Goal: Task Accomplishment & Management: Complete application form

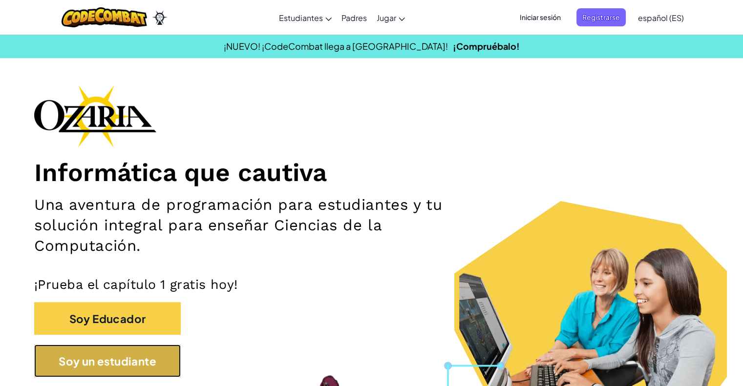
click at [117, 359] on font "Soy un estudiante" at bounding box center [108, 362] width 98 height 14
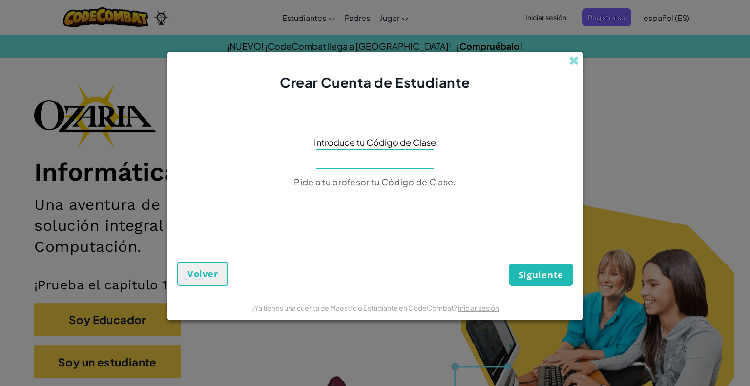
click at [353, 163] on input at bounding box center [375, 159] width 118 height 20
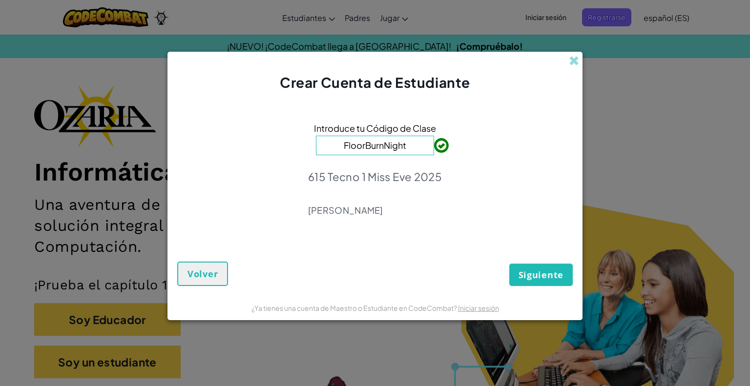
type input "FloorBurnNight"
click at [536, 280] on font "Siguiente" at bounding box center [541, 275] width 45 height 12
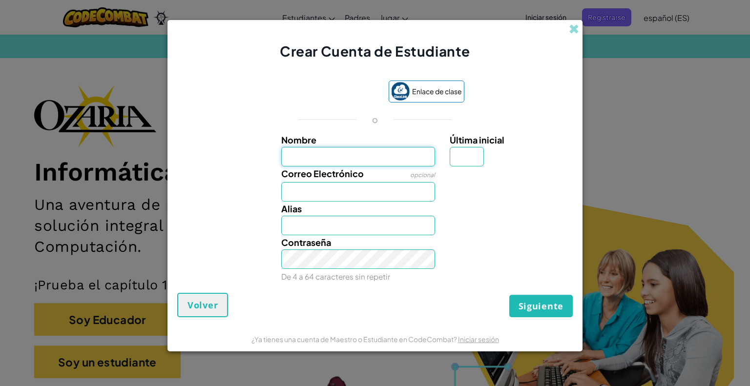
click at [342, 160] on input "Nombre" at bounding box center [358, 157] width 154 height 20
type input "Samantha Sánchez García"
click at [472, 154] on input "Última inicial" at bounding box center [467, 157] width 34 height 20
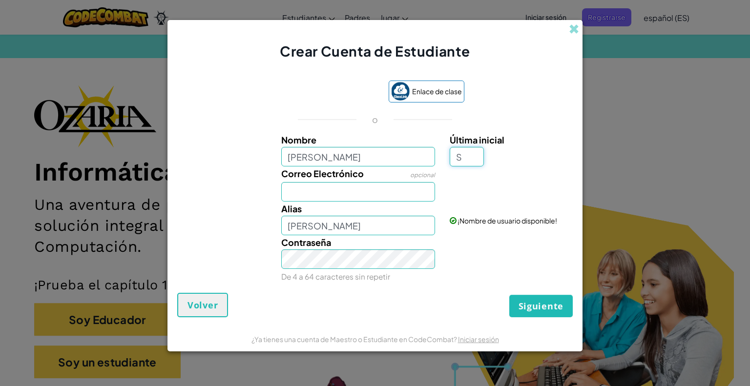
type input "S"
click at [397, 192] on input "Correo Electrónico" at bounding box center [358, 192] width 154 height 20
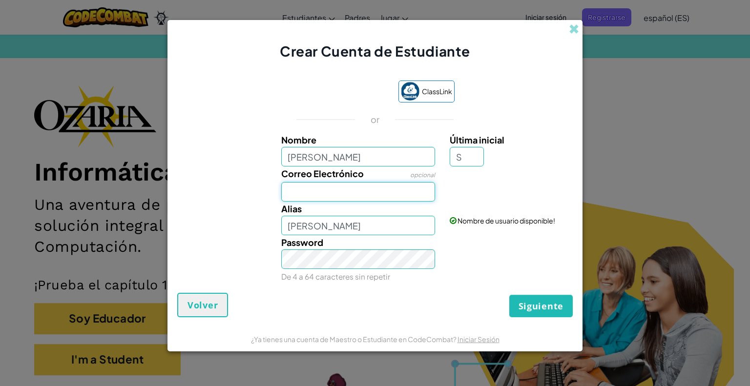
click at [342, 195] on input "Correo Electrónico" at bounding box center [358, 192] width 154 height 20
click at [373, 191] on input "Correo Electrónico" at bounding box center [358, 192] width 154 height 20
click at [301, 228] on input "Samantha Sánchez GarcíaS" at bounding box center [358, 226] width 154 height 20
click at [338, 192] on input "Correo Electrónico" at bounding box center [358, 192] width 154 height 20
click at [306, 217] on input "Samantha Sánchez GarcíaS" at bounding box center [358, 226] width 154 height 20
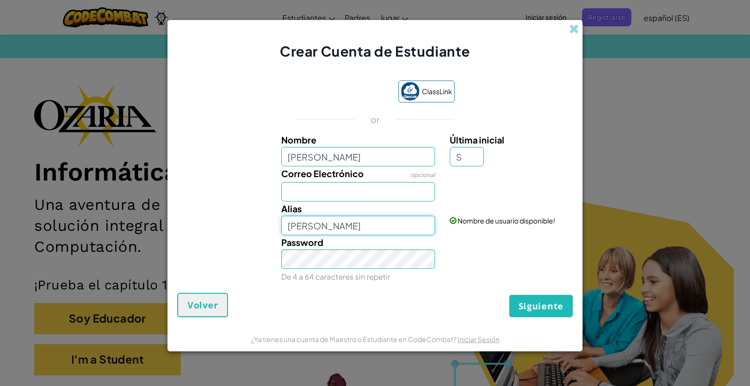
click at [403, 230] on input "Samantha Sánchez GarcíaS" at bounding box center [358, 226] width 154 height 20
type input "SamanthaS"
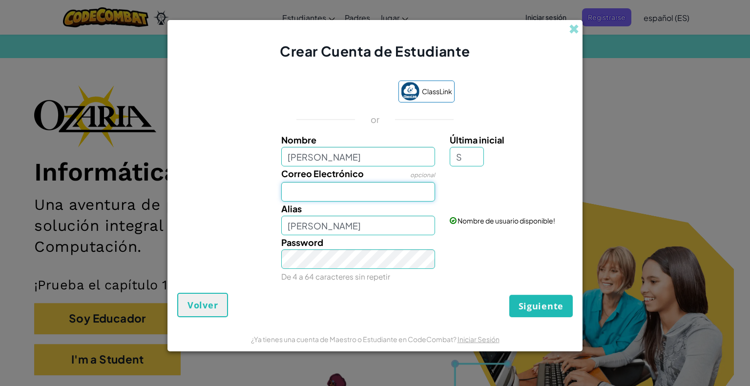
click at [383, 197] on input "Correo Electrónico" at bounding box center [358, 192] width 154 height 20
type input "AL07166298@tecmilenio.mx"
click at [350, 229] on input "SamanthaS" at bounding box center [358, 226] width 154 height 20
type input "SamanthaSG"
click at [481, 253] on div "Password De 4 a 64 caracteres sin repetir" at bounding box center [374, 259] width 405 height 48
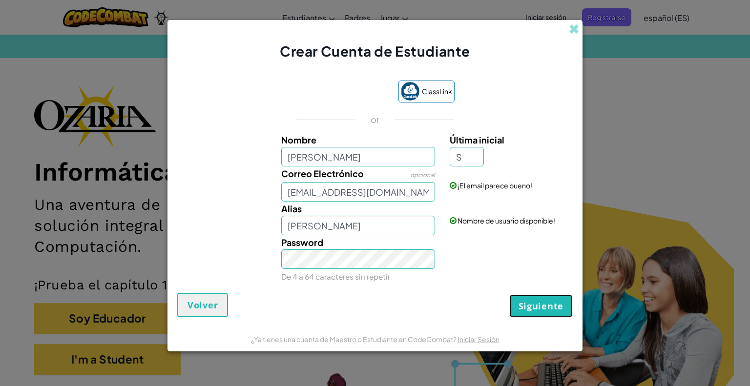
click at [532, 300] on span "Siguiente" at bounding box center [541, 306] width 45 height 12
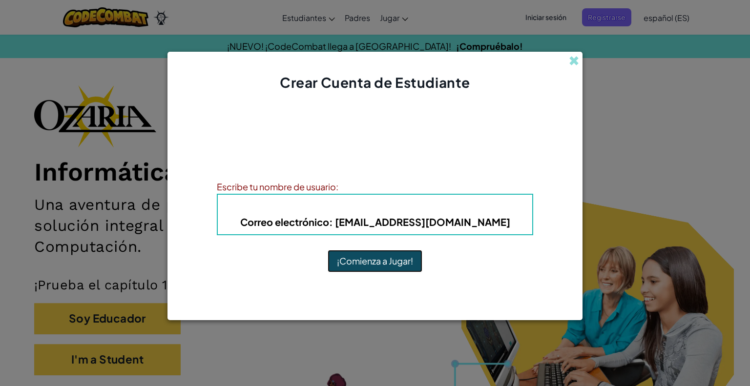
click at [371, 261] on button "¡Comienza a Jugar!" at bounding box center [375, 261] width 95 height 22
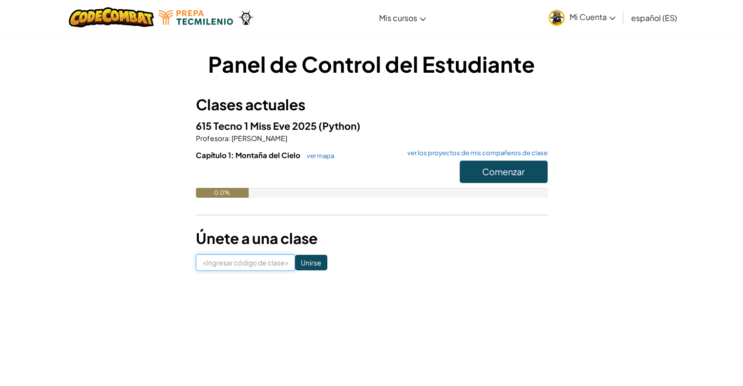
click at [234, 260] on input at bounding box center [245, 262] width 99 height 17
click at [602, 20] on font "Mi Cuenta" at bounding box center [587, 17] width 37 height 10
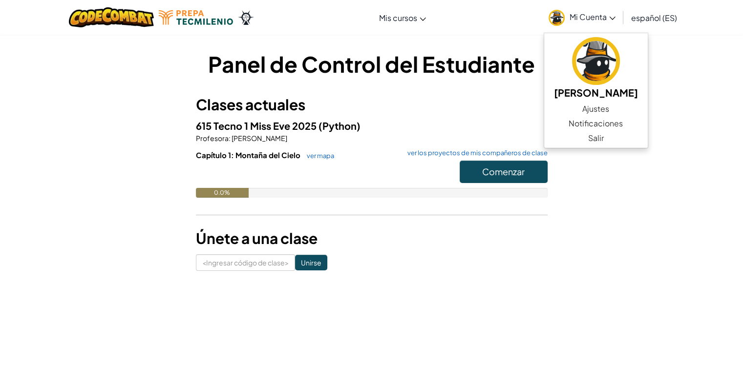
click at [625, 232] on div "Panel de Control del Estudiante Clases actuales 615 Tecno 1 Miss [PERSON_NAME] …" at bounding box center [371, 160] width 571 height 222
